Goal: Check status: Check status

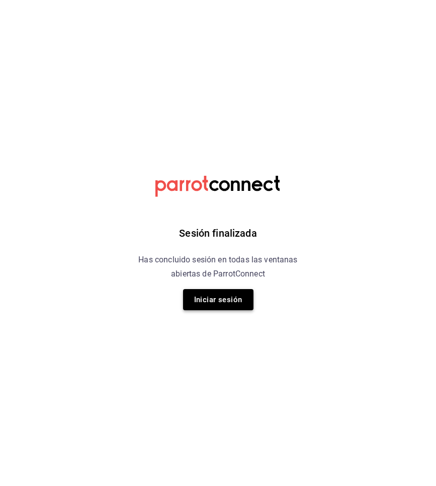
click at [233, 300] on button "Iniciar sesión" at bounding box center [218, 299] width 70 height 21
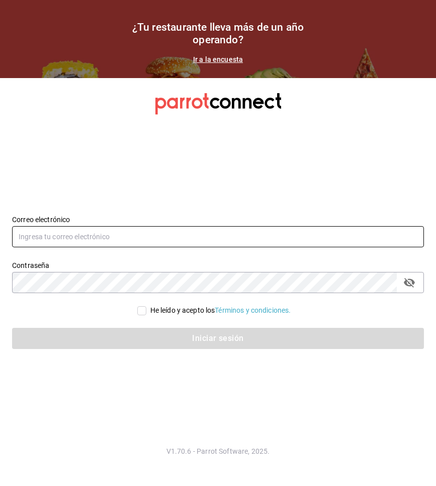
type input "pacososa95@gmail.com"
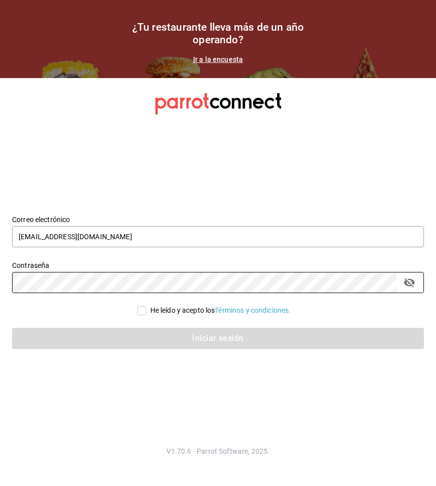
click at [141, 313] on input "He leído y acepto los Términos y condiciones." at bounding box center [141, 310] width 9 height 9
checkbox input "true"
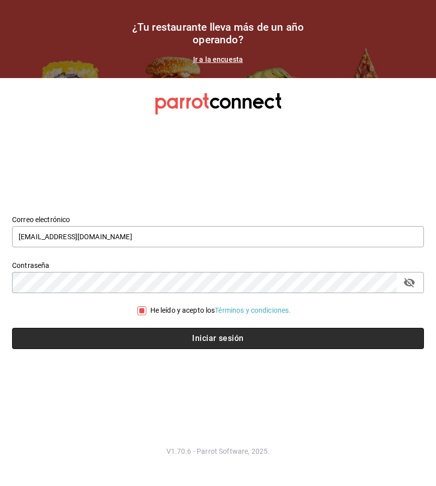
click at [148, 342] on button "Iniciar sesión" at bounding box center [218, 338] width 412 height 21
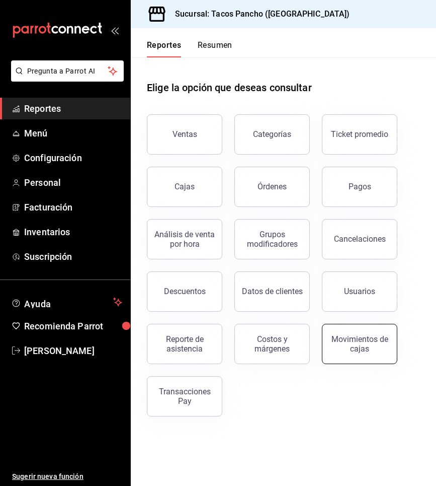
click at [355, 332] on button "Movimientos de cajas" at bounding box center [359, 344] width 75 height 40
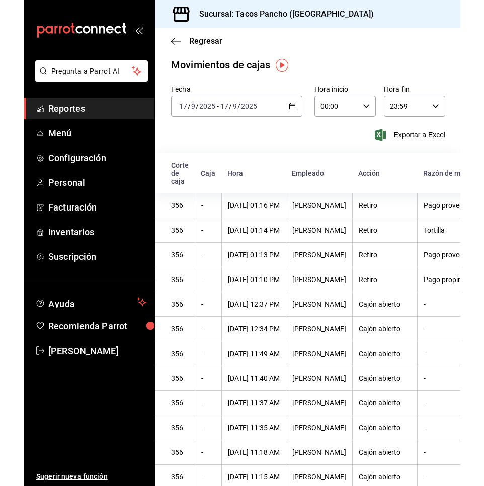
scroll to position [108, 0]
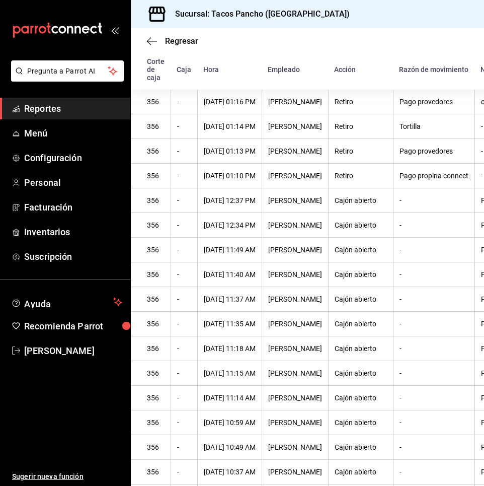
click at [286, 403] on th "[PERSON_NAME]" at bounding box center [295, 397] width 66 height 25
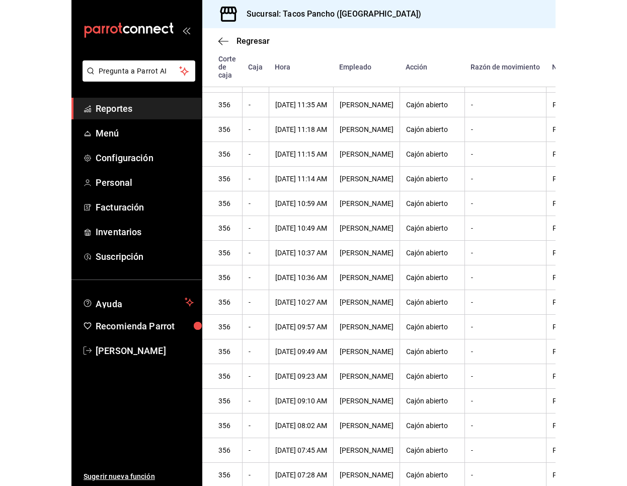
scroll to position [0, 0]
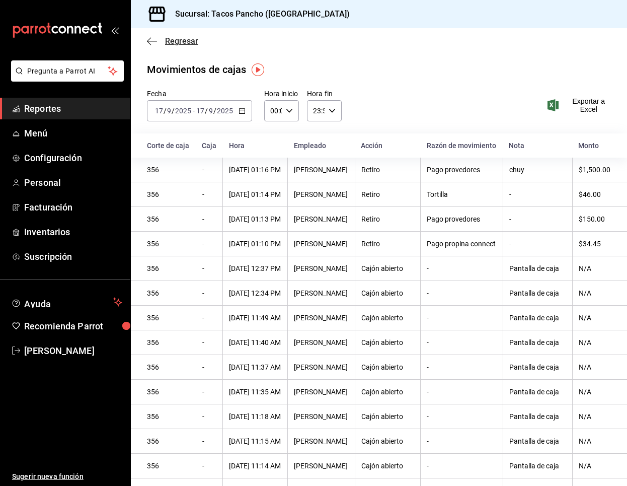
click at [149, 42] on icon "button" at bounding box center [152, 41] width 10 height 9
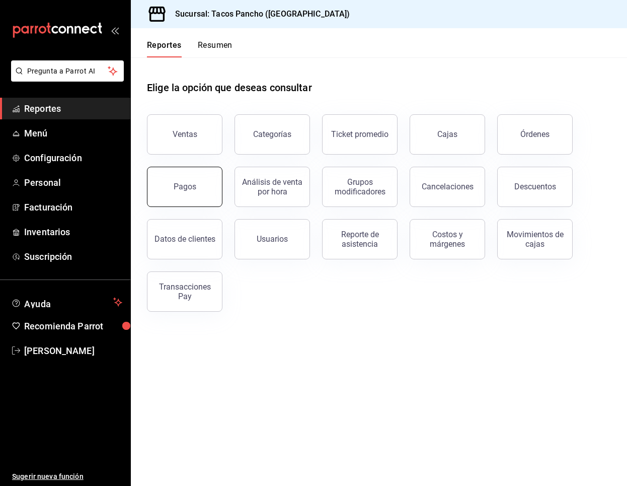
click at [211, 197] on button "Pagos" at bounding box center [184, 187] width 75 height 40
